Goal: Task Accomplishment & Management: Use online tool/utility

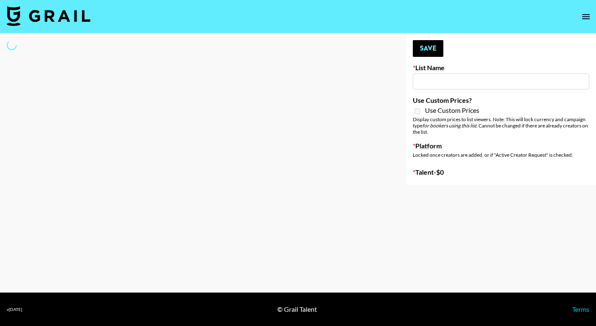
type input "Deebaby Song Promo"
select select "Song"
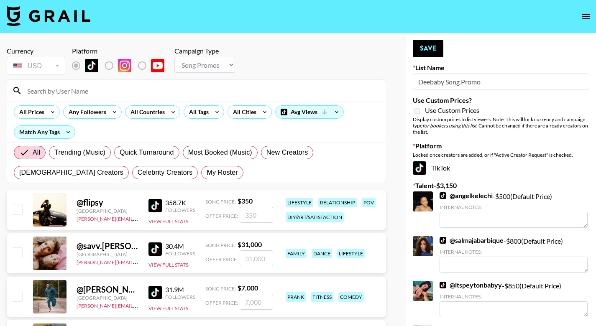
click at [81, 94] on input at bounding box center [201, 90] width 359 height 13
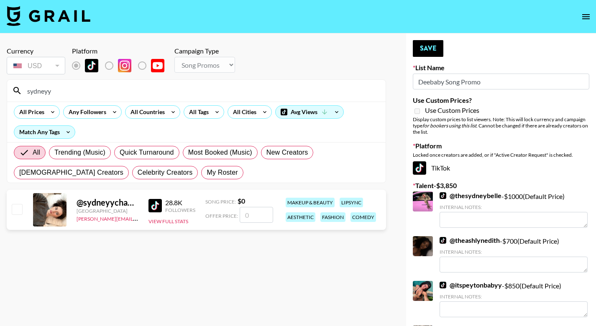
type input "Sydney"
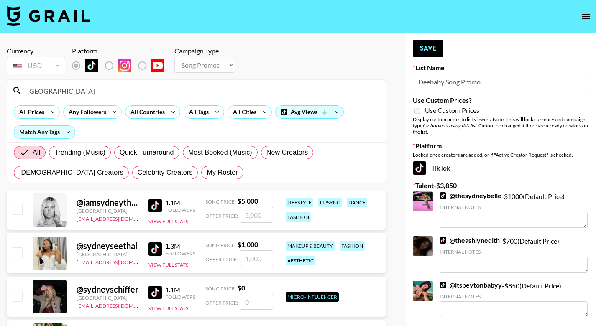
click at [14, 208] on input "checkbox" at bounding box center [17, 209] width 10 height 10
checkbox input "true"
type input "5000"
click at [15, 208] on input "checkbox" at bounding box center [17, 209] width 10 height 10
checkbox input "false"
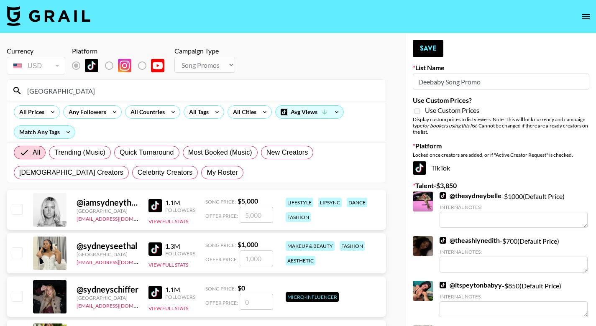
click at [83, 93] on input "Sydney" at bounding box center [201, 90] width 359 height 13
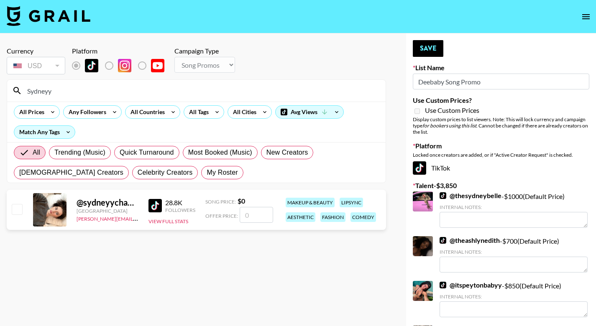
type input "Sydneyy"
click at [15, 211] on input "checkbox" at bounding box center [17, 209] width 10 height 10
click at [15, 209] on input "checkbox" at bounding box center [17, 209] width 10 height 10
click at [19, 208] on input "checkbox" at bounding box center [17, 209] width 10 height 10
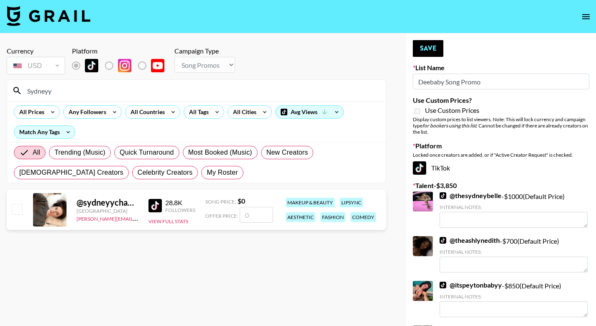
click at [19, 208] on input "checkbox" at bounding box center [17, 209] width 10 height 10
click at [96, 276] on section "Currency USD USD ​ Platform Campaign Type Choose Type... Song Promos Brand Prom…" at bounding box center [197, 169] width 380 height 259
click at [15, 208] on input "checkbox" at bounding box center [17, 209] width 10 height 10
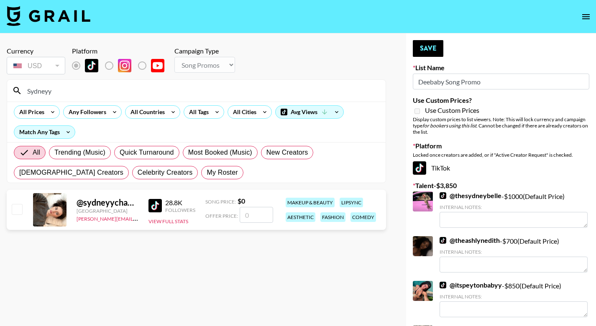
click at [15, 208] on input "checkbox" at bounding box center [17, 209] width 10 height 10
checkbox input "false"
drag, startPoint x: 63, startPoint y: 95, endPoint x: 16, endPoint y: 95, distance: 47.3
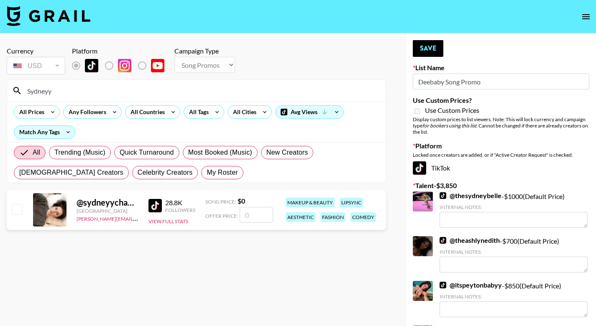
click at [16, 95] on div "Sydneyy" at bounding box center [196, 91] width 379 height 22
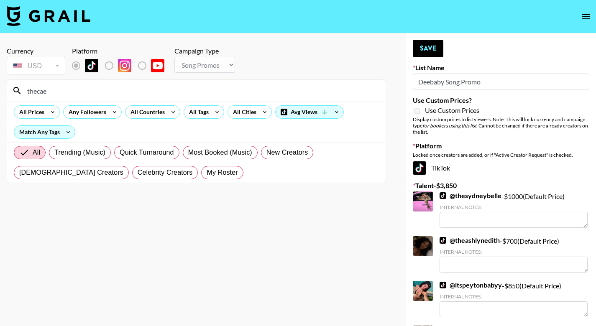
drag, startPoint x: 16, startPoint y: 95, endPoint x: 17, endPoint y: 210, distance: 115.5
click at [17, 210] on section "Currency USD USD ​ Platform Campaign Type Choose Type... Song Promos Brand Prom…" at bounding box center [197, 169] width 380 height 259
click at [66, 92] on input "thecae" at bounding box center [201, 90] width 359 height 13
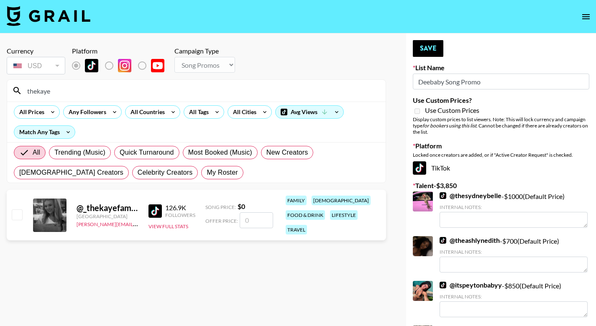
type input "thekaye"
click at [14, 210] on input "checkbox" at bounding box center [17, 215] width 10 height 10
click at [17, 210] on input "checkbox" at bounding box center [17, 215] width 10 height 10
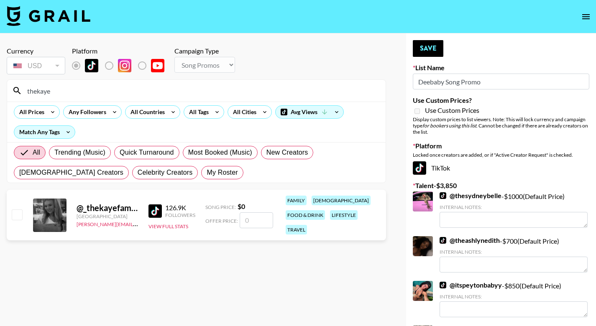
click at [17, 210] on input "checkbox" at bounding box center [17, 215] width 10 height 10
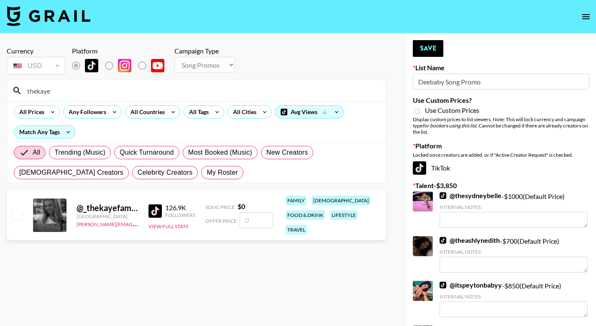
click at [17, 210] on input "checkbox" at bounding box center [17, 215] width 10 height 10
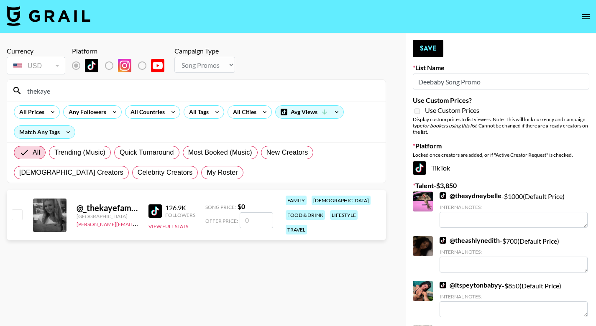
checkbox input "false"
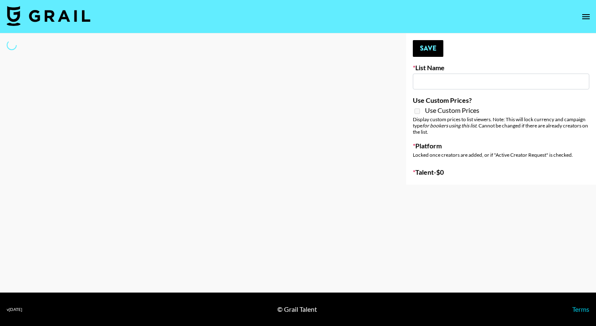
type input "Deebaby Song Promo"
select select "Song"
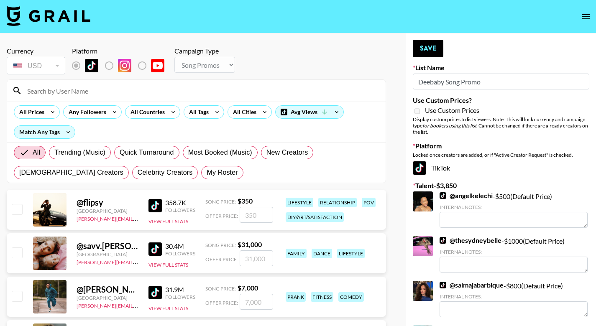
click at [112, 91] on input at bounding box center [201, 90] width 359 height 13
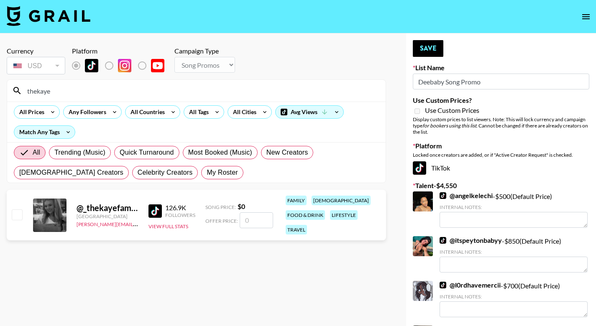
type input "thekaye"
click at [16, 210] on input "checkbox" at bounding box center [17, 215] width 10 height 10
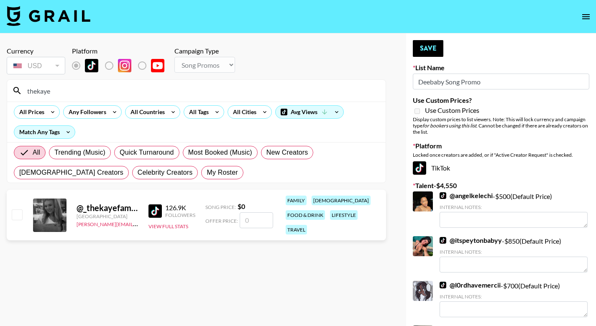
click at [16, 210] on input "checkbox" at bounding box center [17, 215] width 10 height 10
checkbox input "false"
drag, startPoint x: 73, startPoint y: 89, endPoint x: 17, endPoint y: 89, distance: 56.1
click at [17, 89] on div "thekaye" at bounding box center [196, 91] width 379 height 22
